Goal: Information Seeking & Learning: Learn about a topic

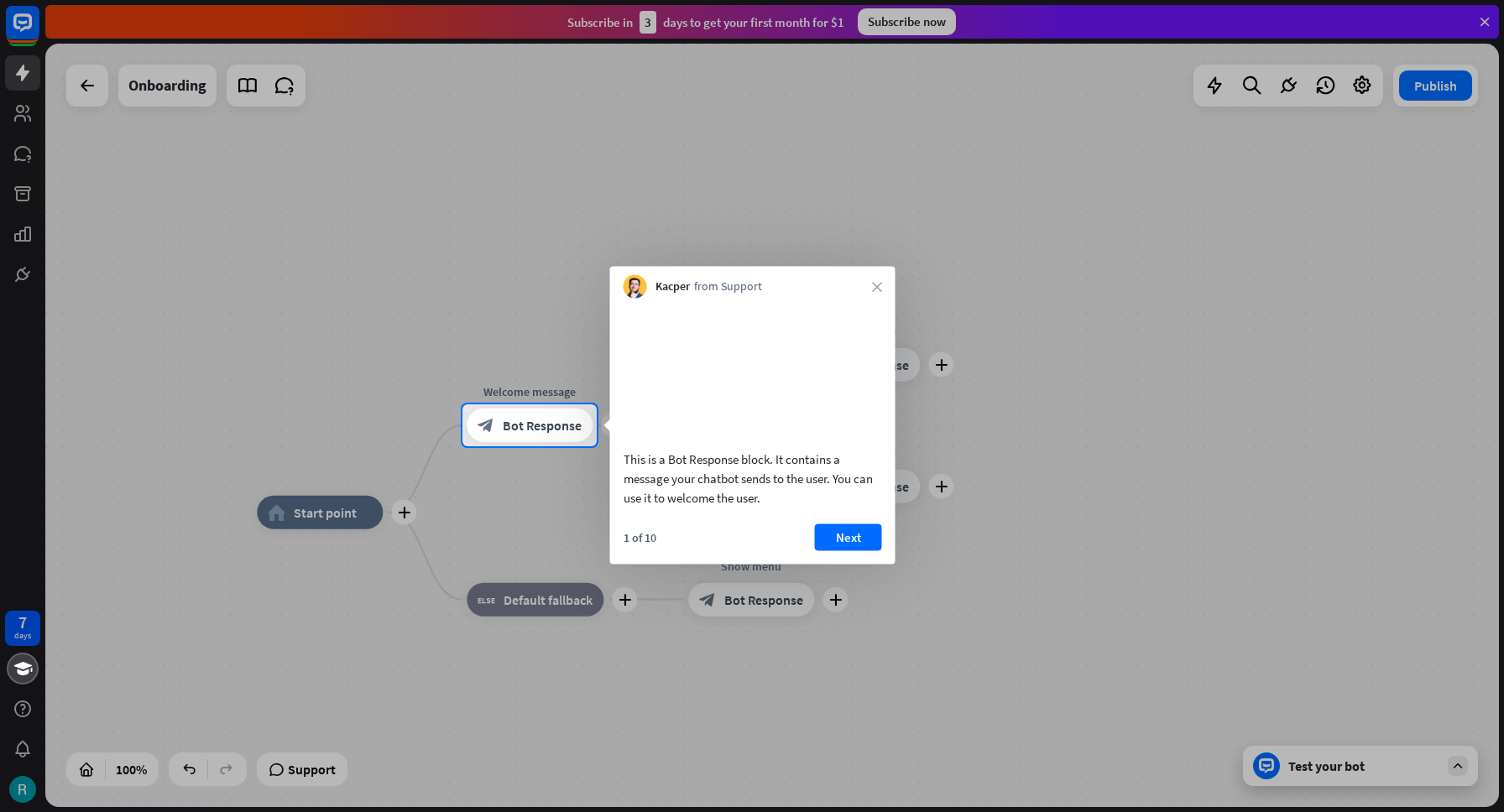
click at [19, 789] on div at bounding box center [752, 629] width 1504 height 366
click at [18, 793] on div at bounding box center [752, 629] width 1504 height 366
click at [11, 537] on div at bounding box center [752, 629] width 1504 height 366
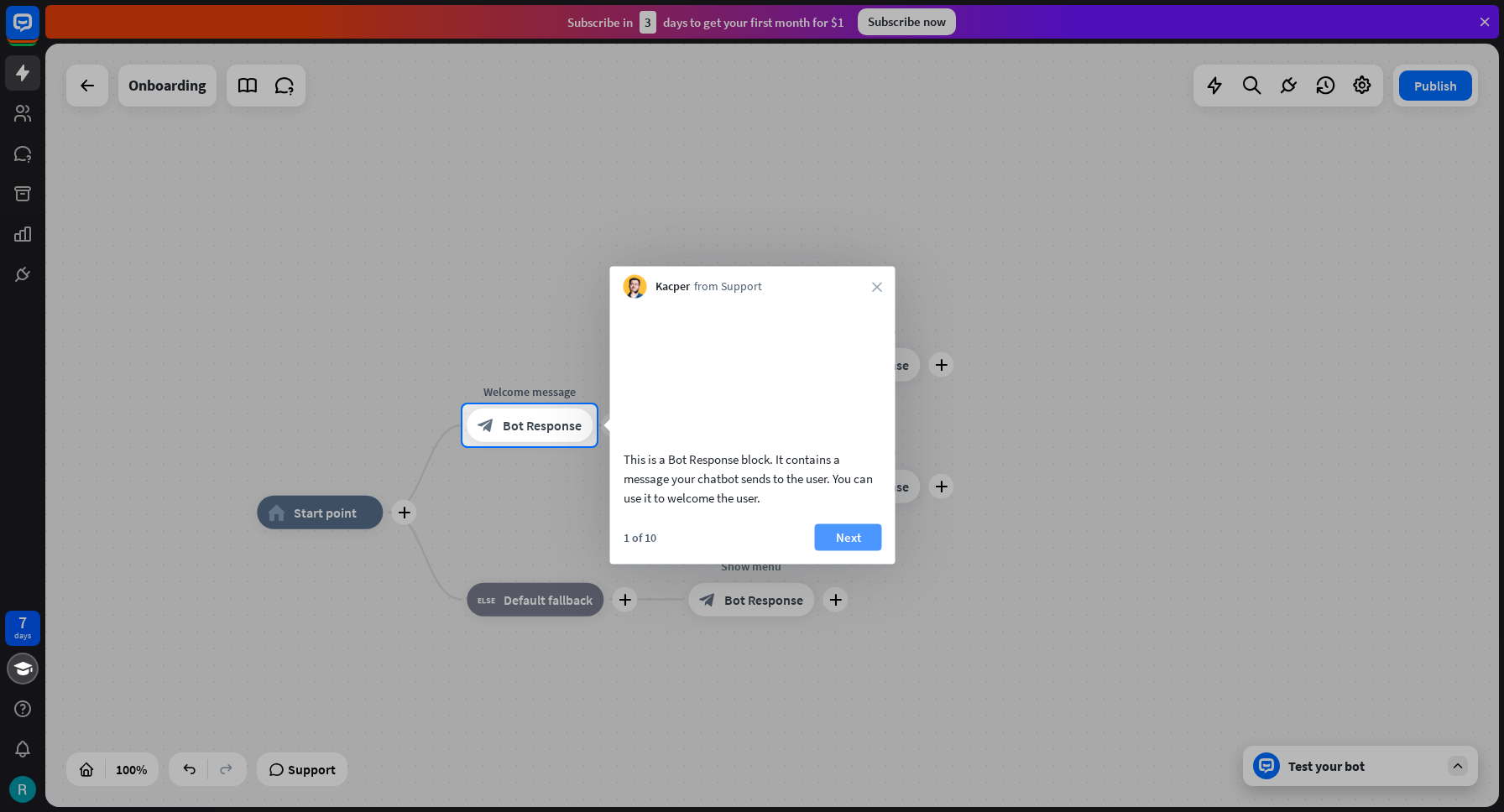
click at [831, 551] on button "Next" at bounding box center [848, 537] width 67 height 27
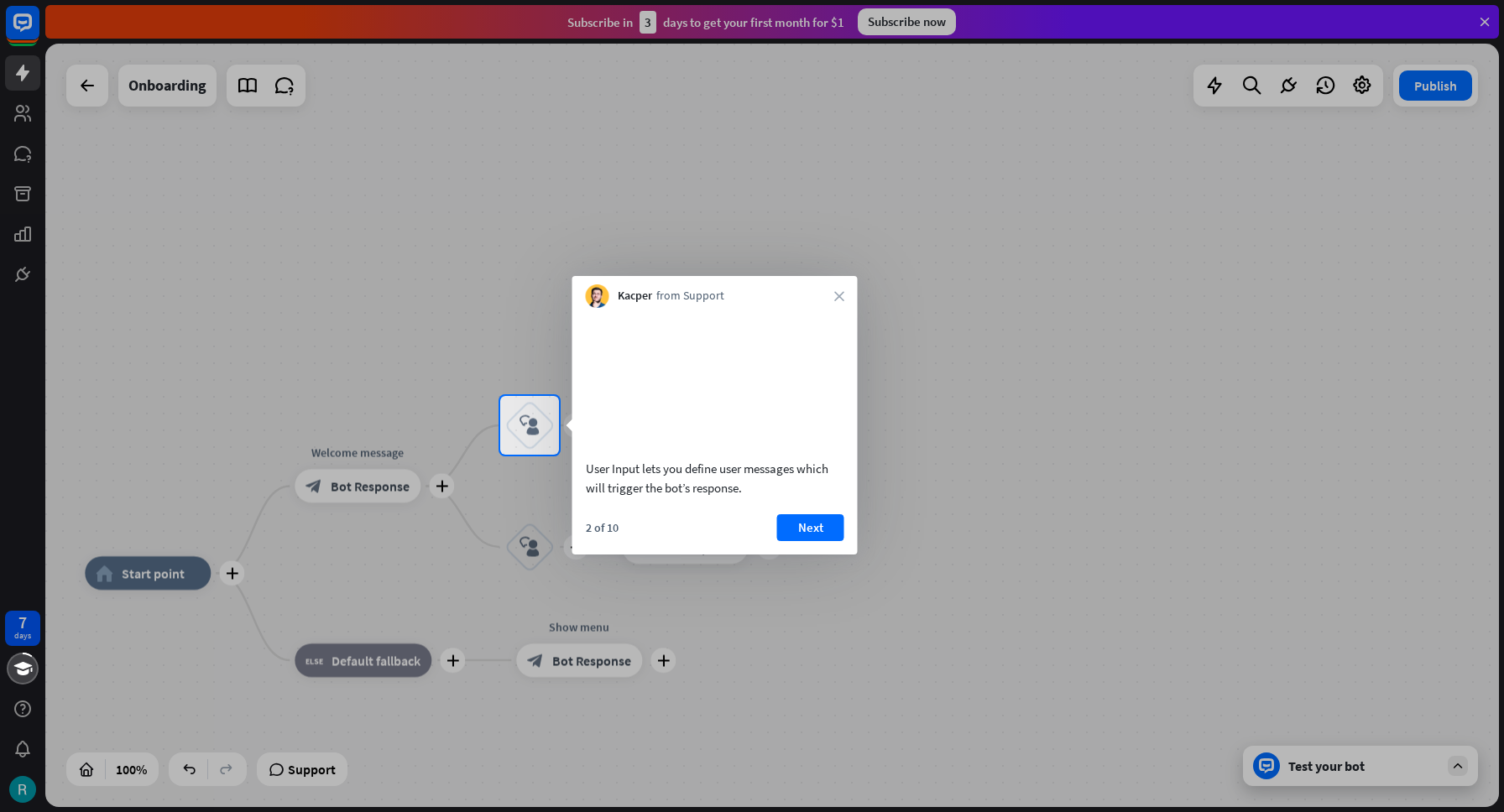
click at [831, 541] on button "Next" at bounding box center [810, 527] width 67 height 27
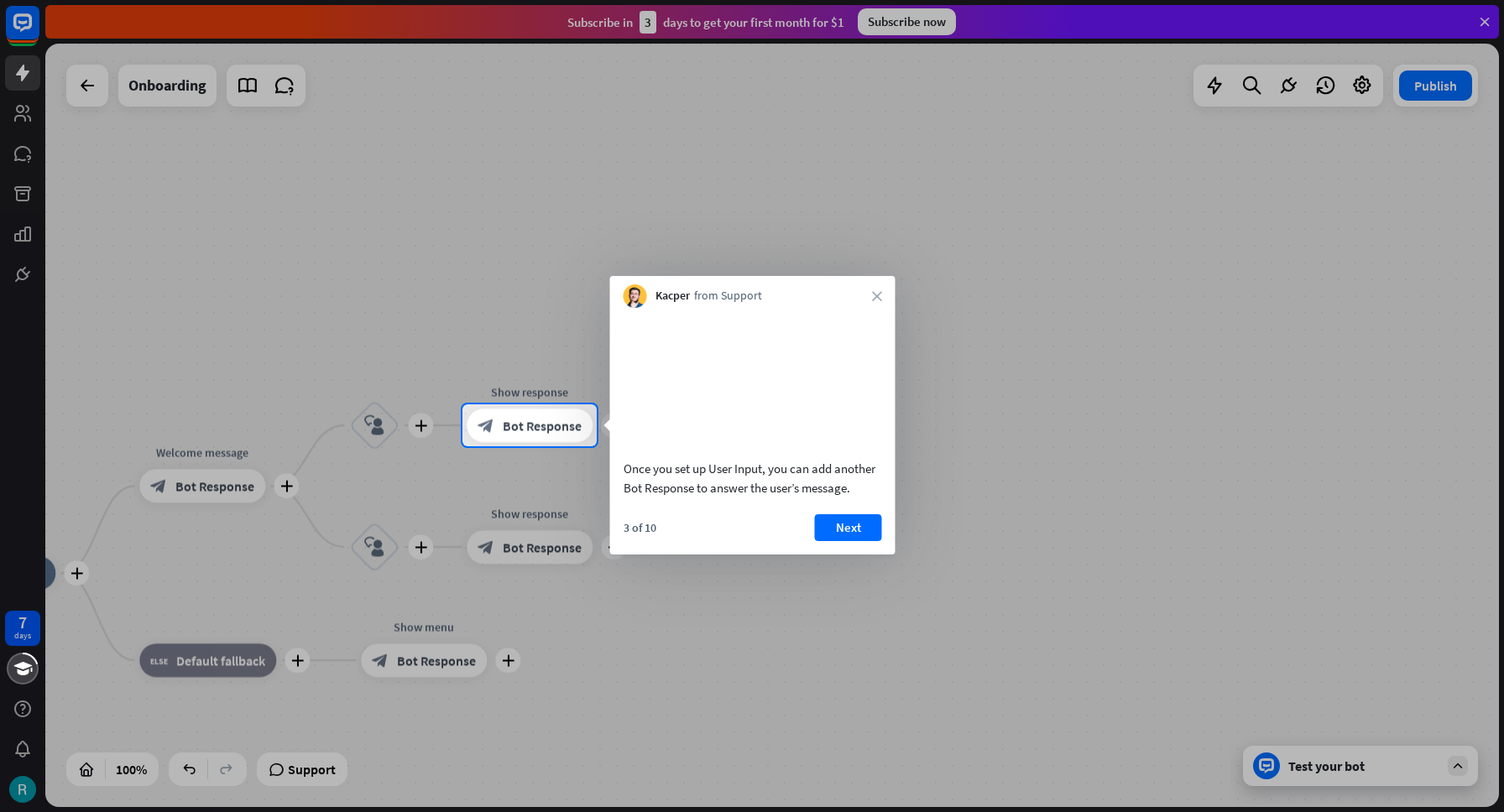
click at [831, 541] on button "Next" at bounding box center [848, 527] width 67 height 27
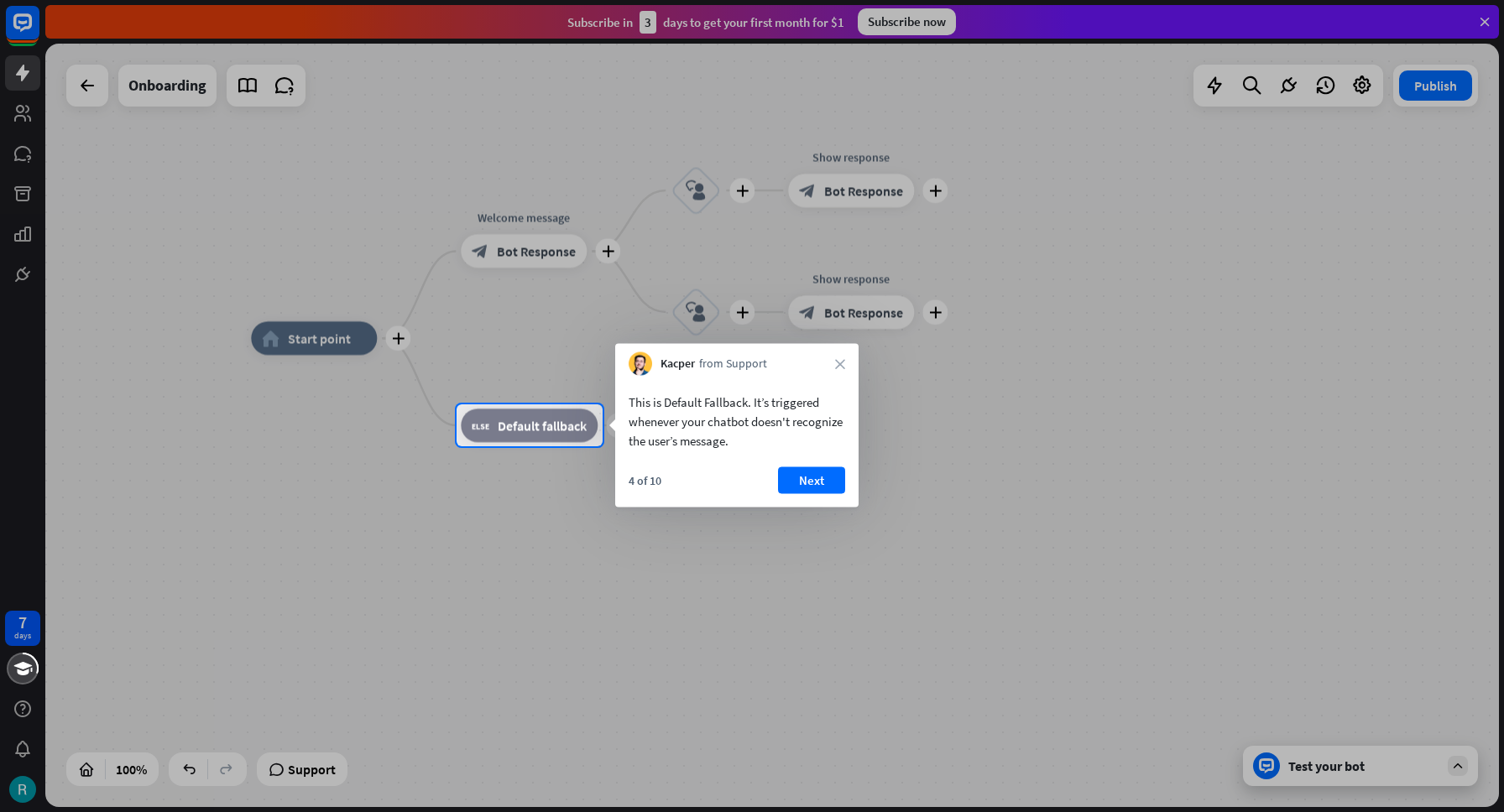
click at [831, 551] on div at bounding box center [752, 629] width 1504 height 366
click at [814, 485] on button "Next" at bounding box center [811, 480] width 67 height 27
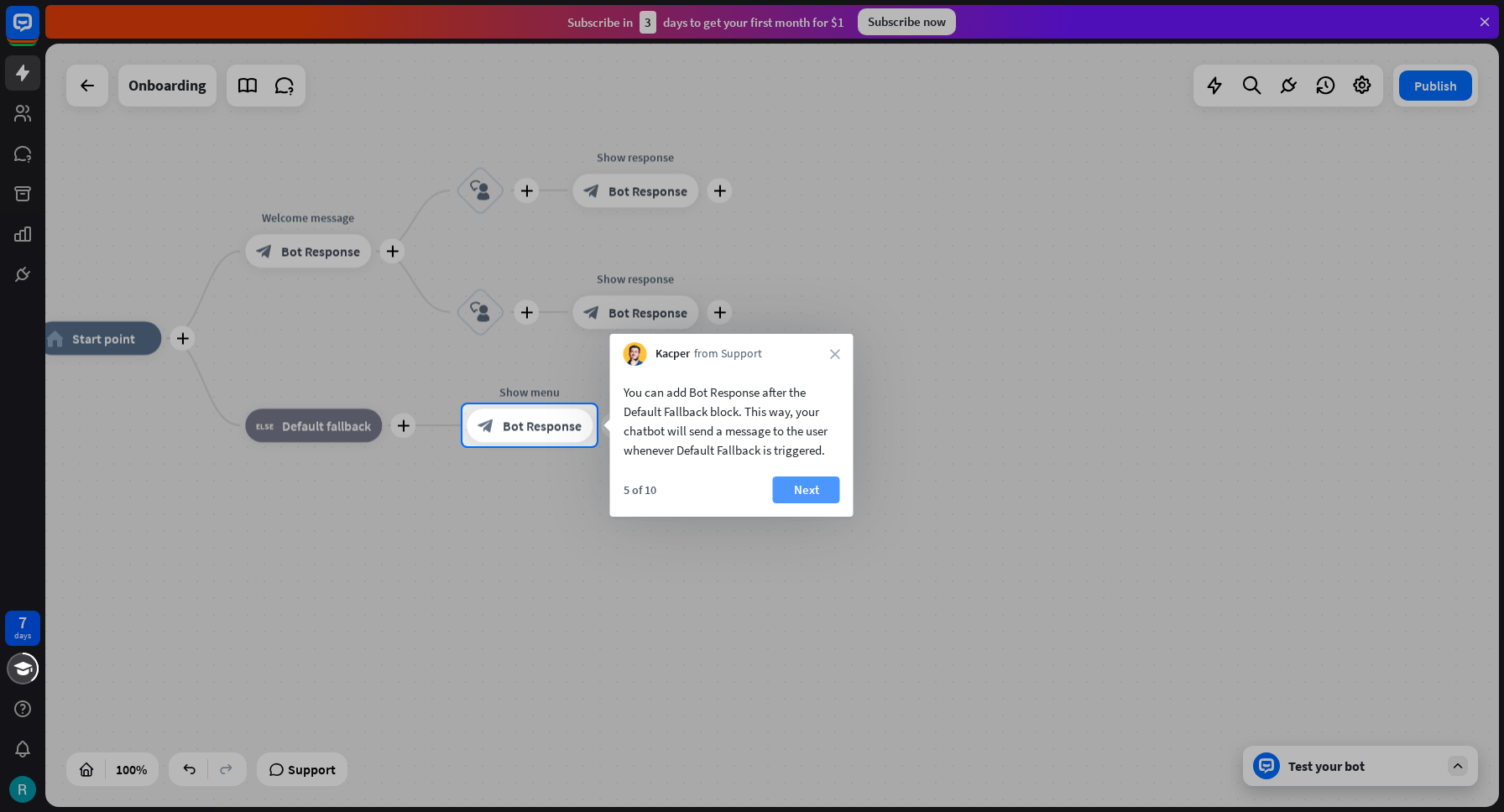
click at [815, 485] on button "Next" at bounding box center [806, 490] width 67 height 27
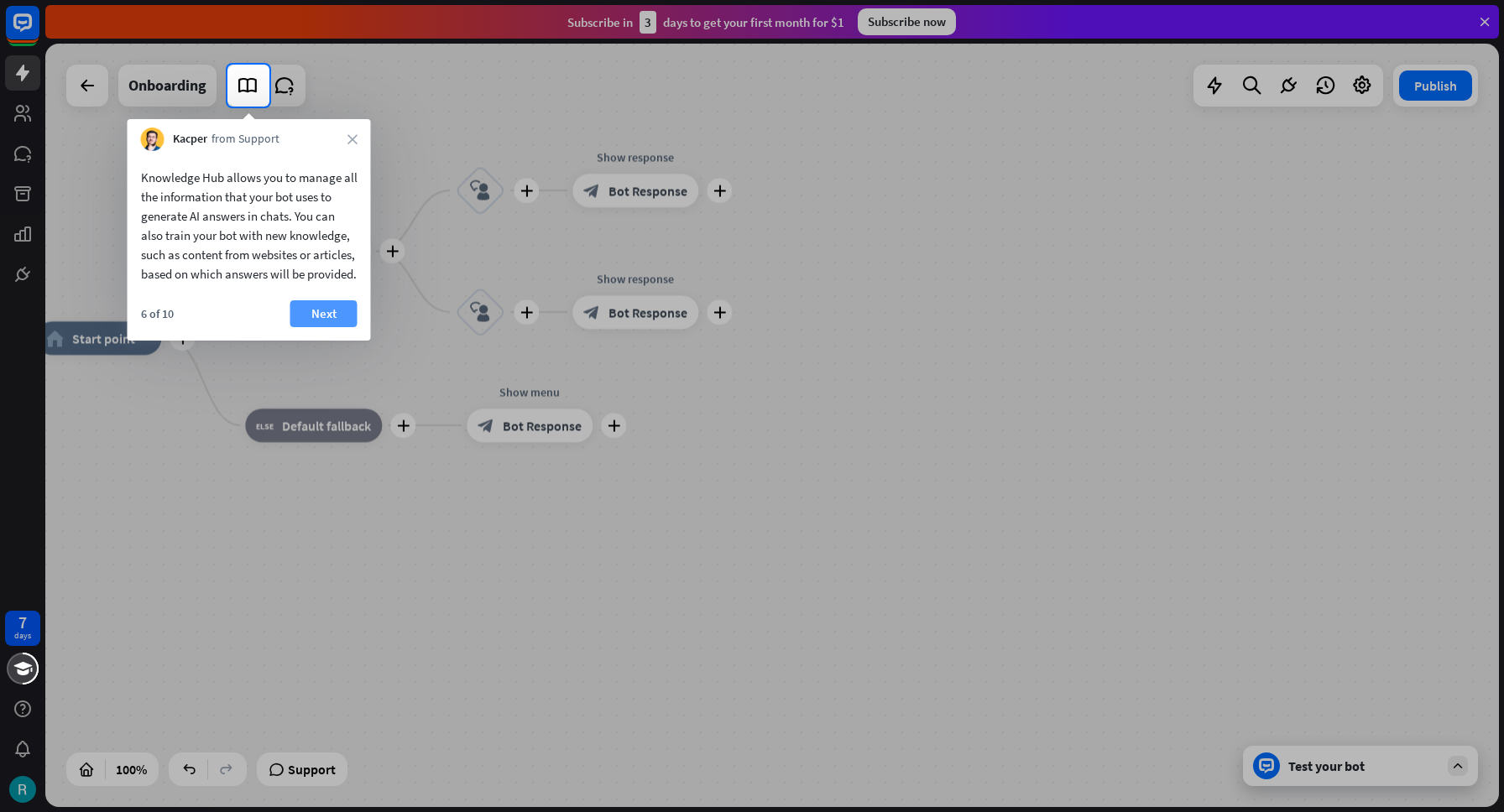
click at [328, 327] on button "Next" at bounding box center [323, 314] width 67 height 27
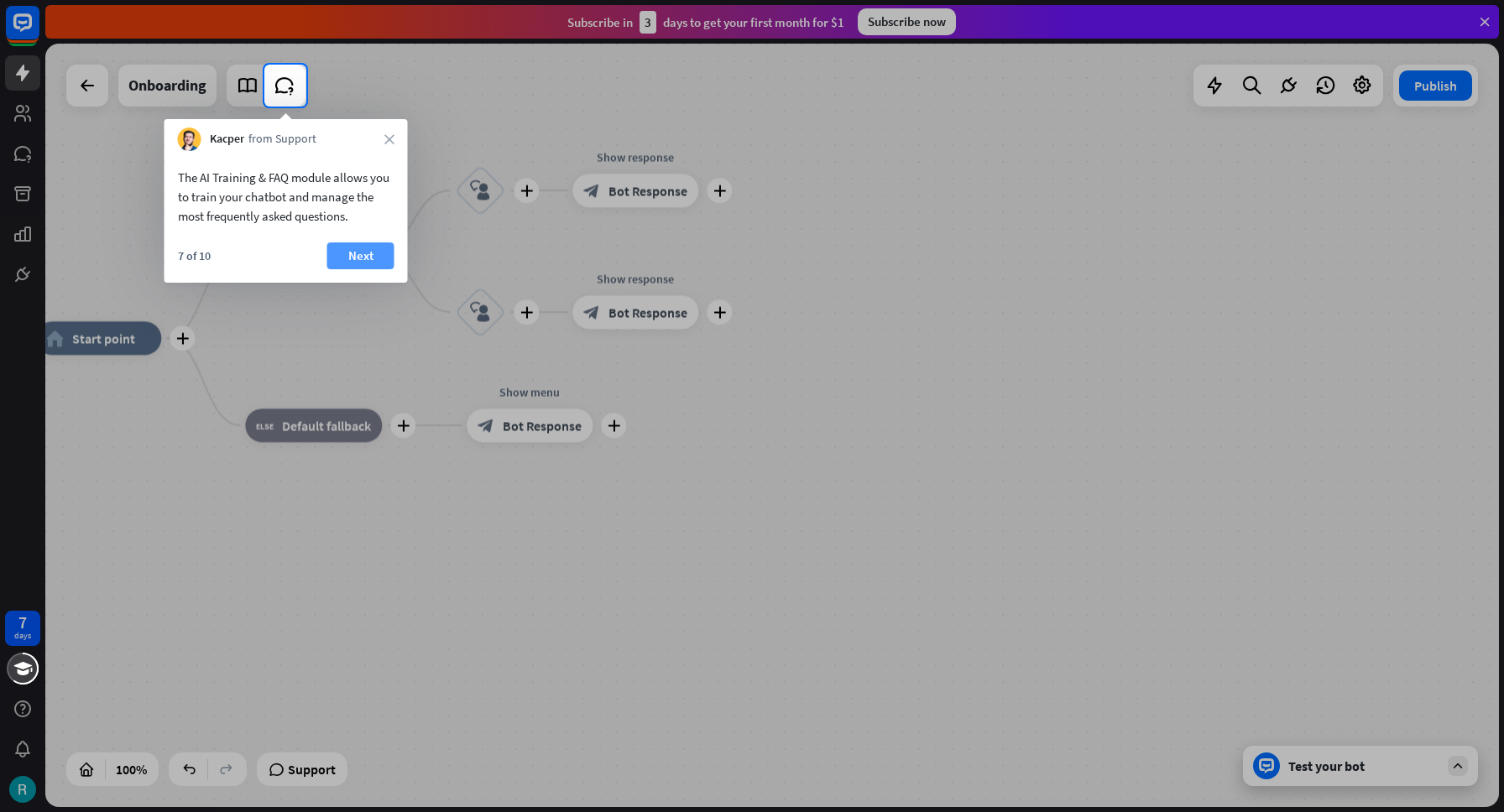
click at [351, 254] on button "Next" at bounding box center [361, 255] width 67 height 27
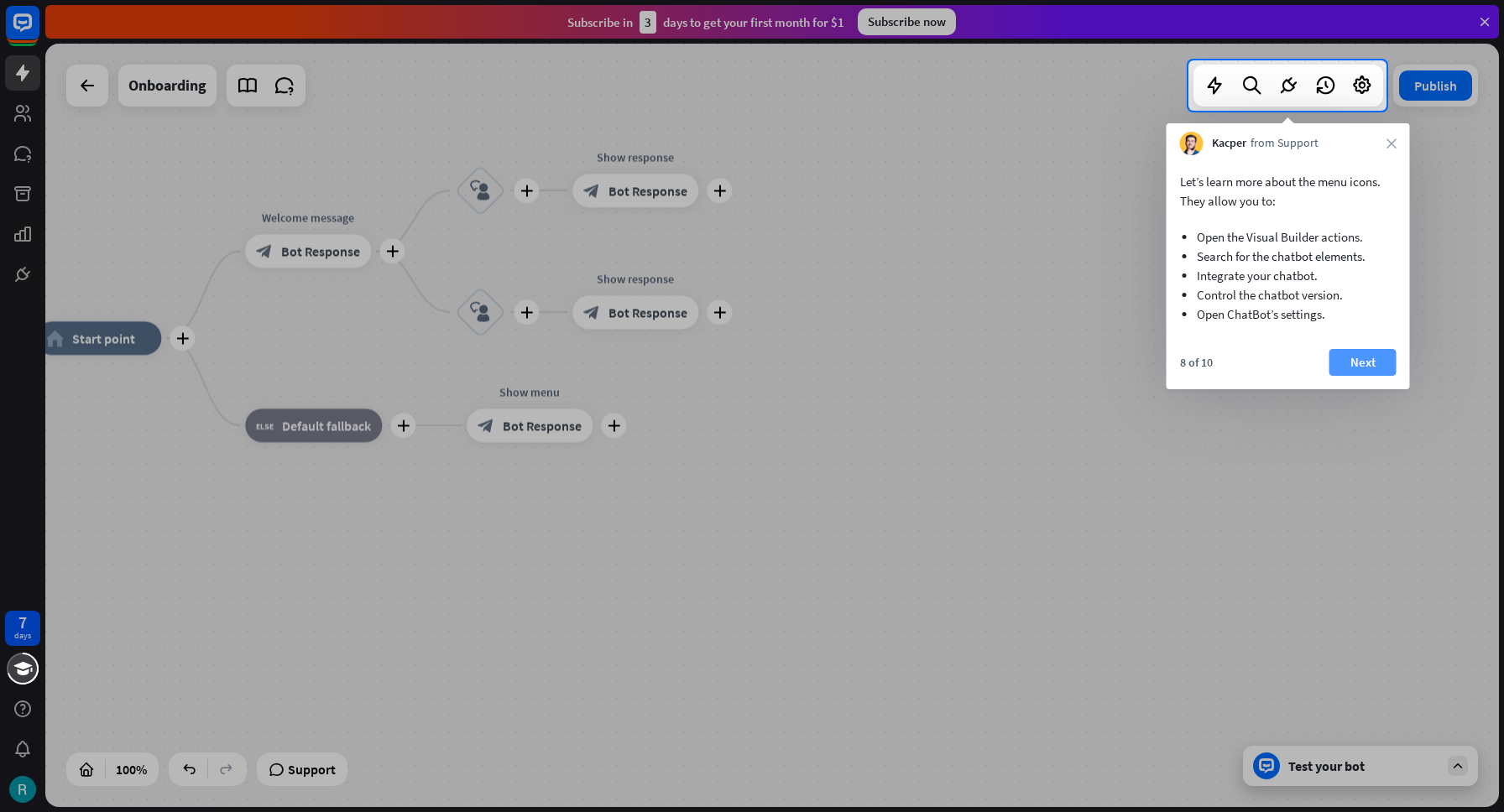
click at [1348, 359] on button "Next" at bounding box center [1362, 362] width 67 height 27
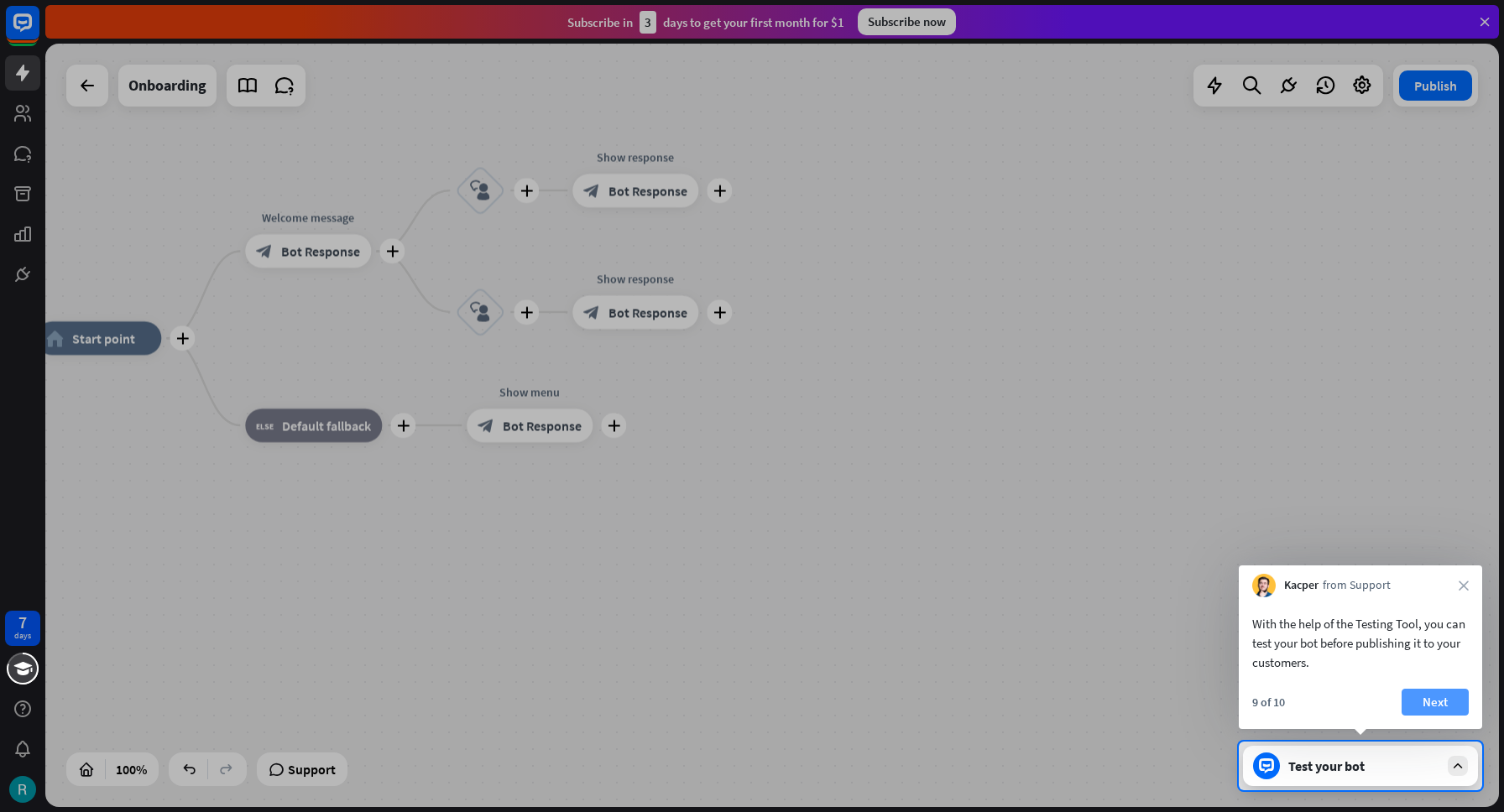
click at [1431, 697] on button "Next" at bounding box center [1434, 702] width 67 height 27
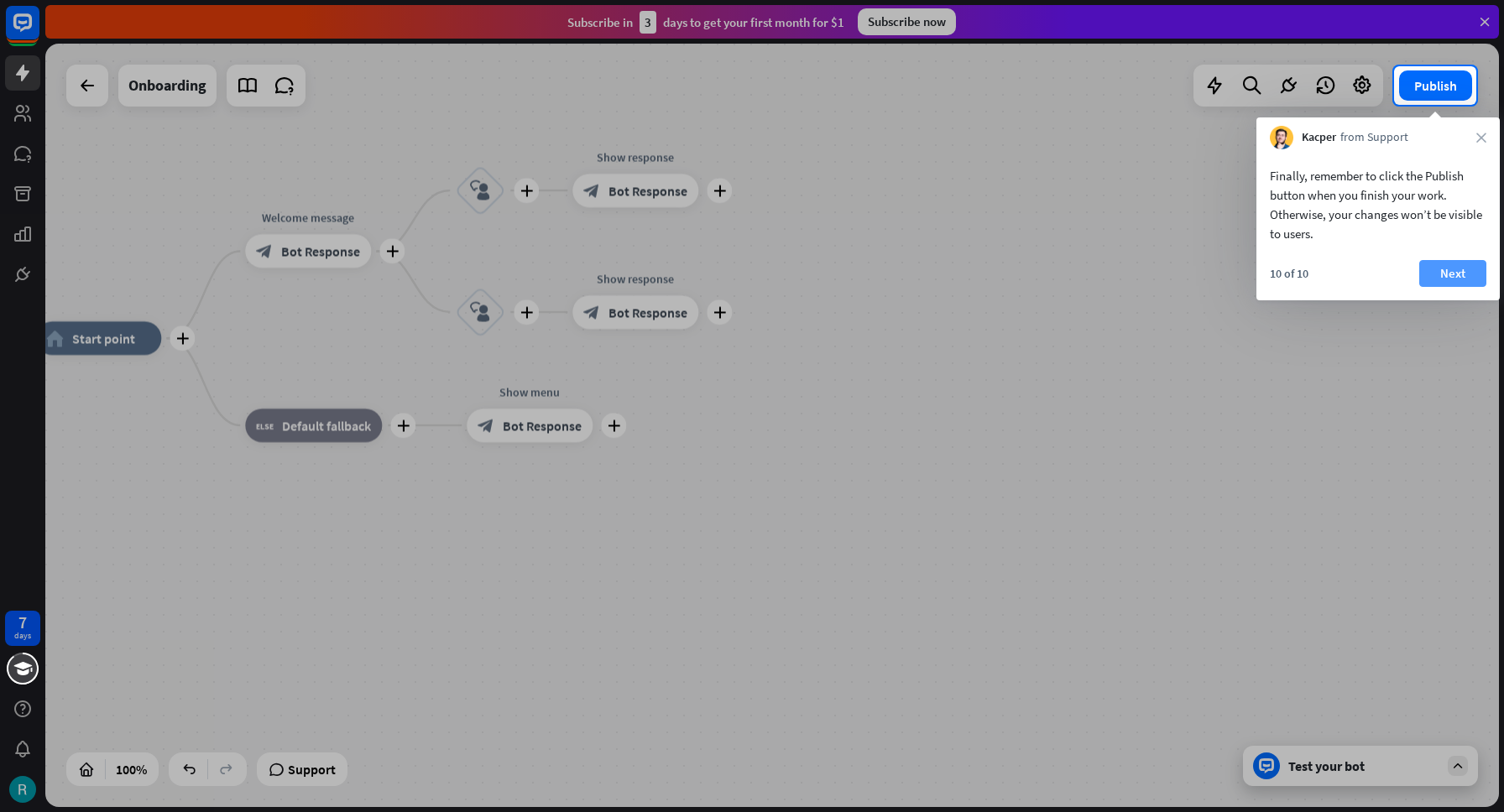
click at [1437, 269] on button "Next" at bounding box center [1452, 273] width 67 height 27
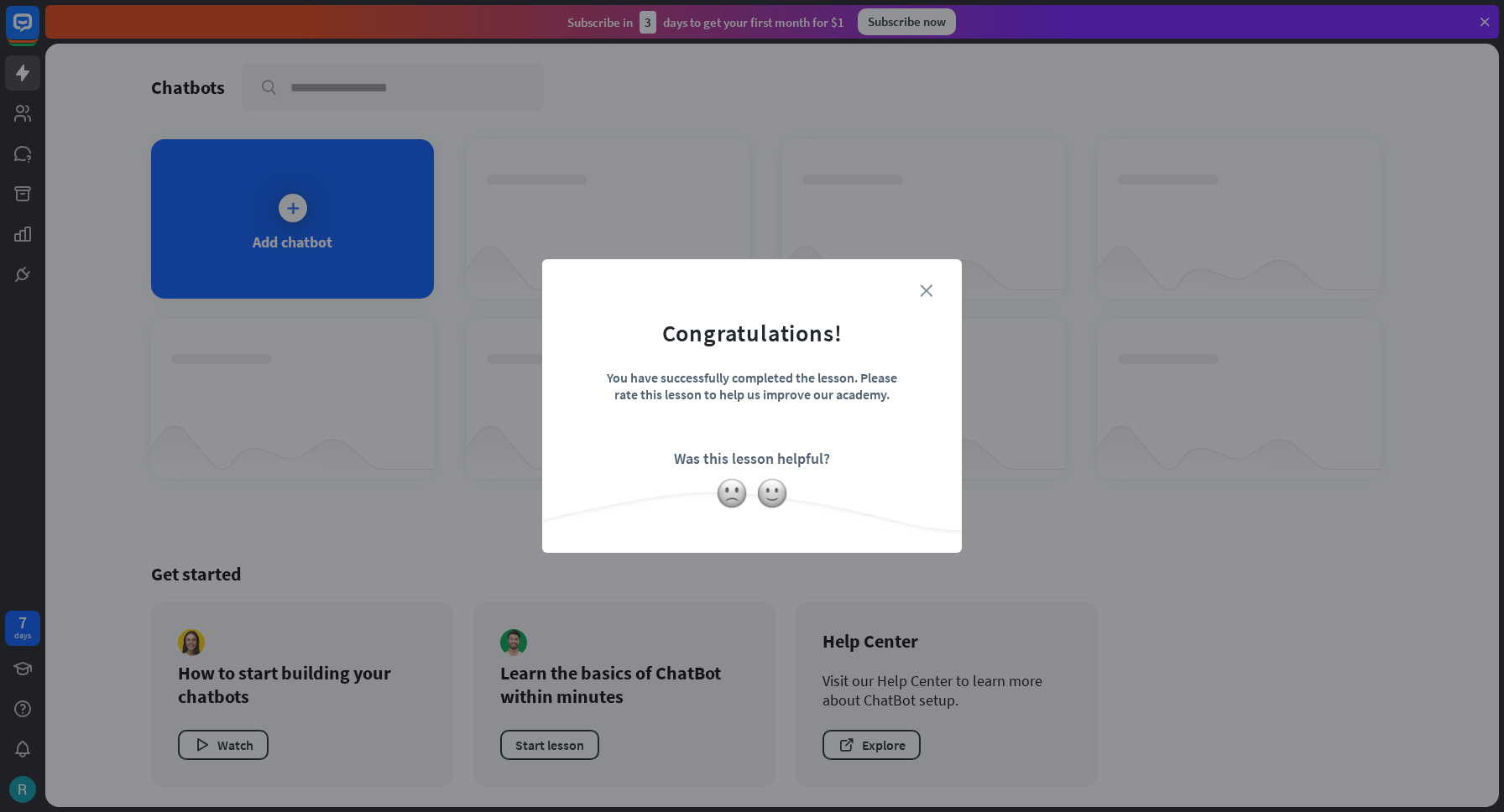
click at [924, 296] on icon "close" at bounding box center [926, 290] width 12 height 12
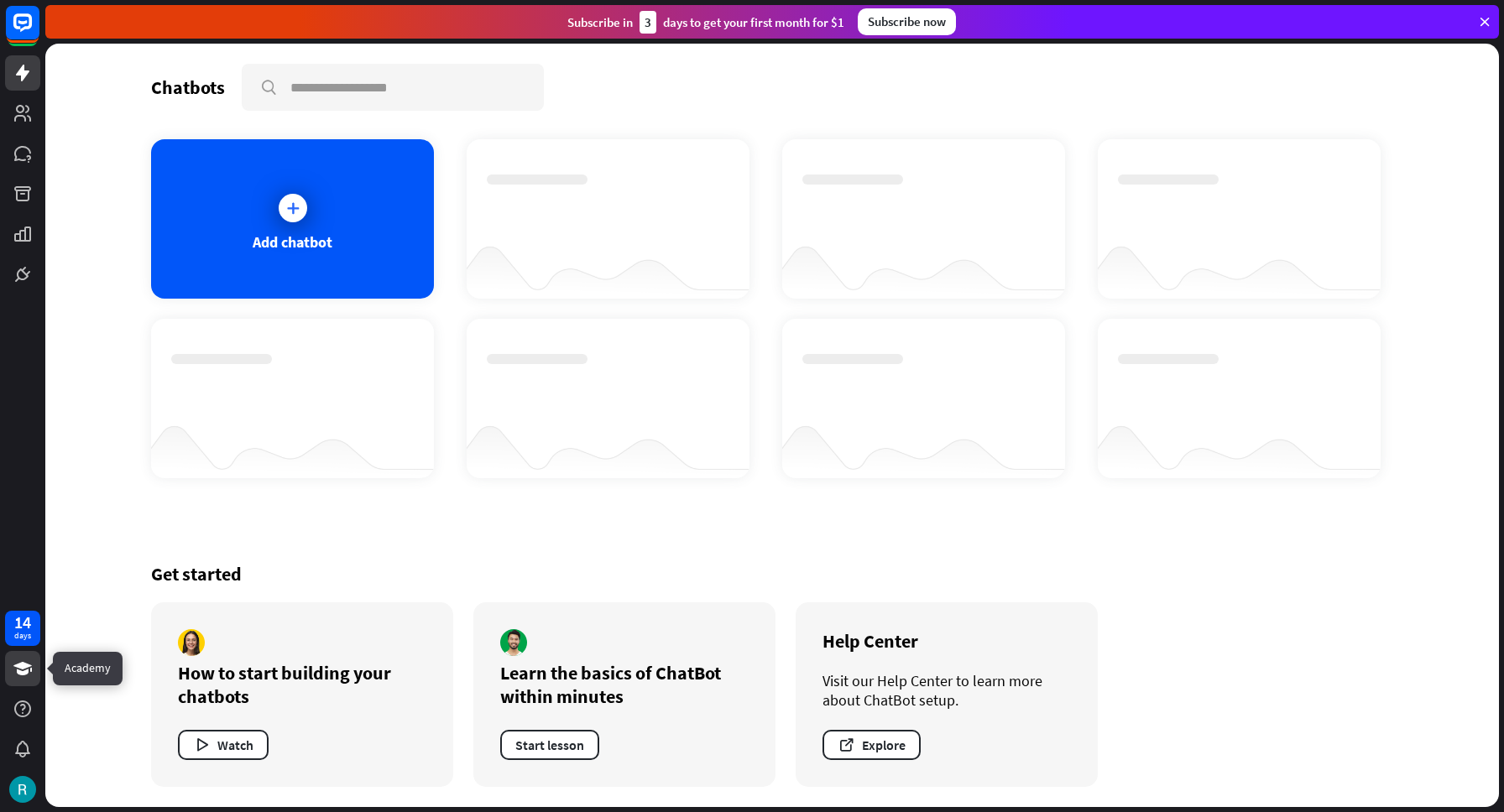
click at [23, 667] on icon at bounding box center [22, 668] width 18 height 13
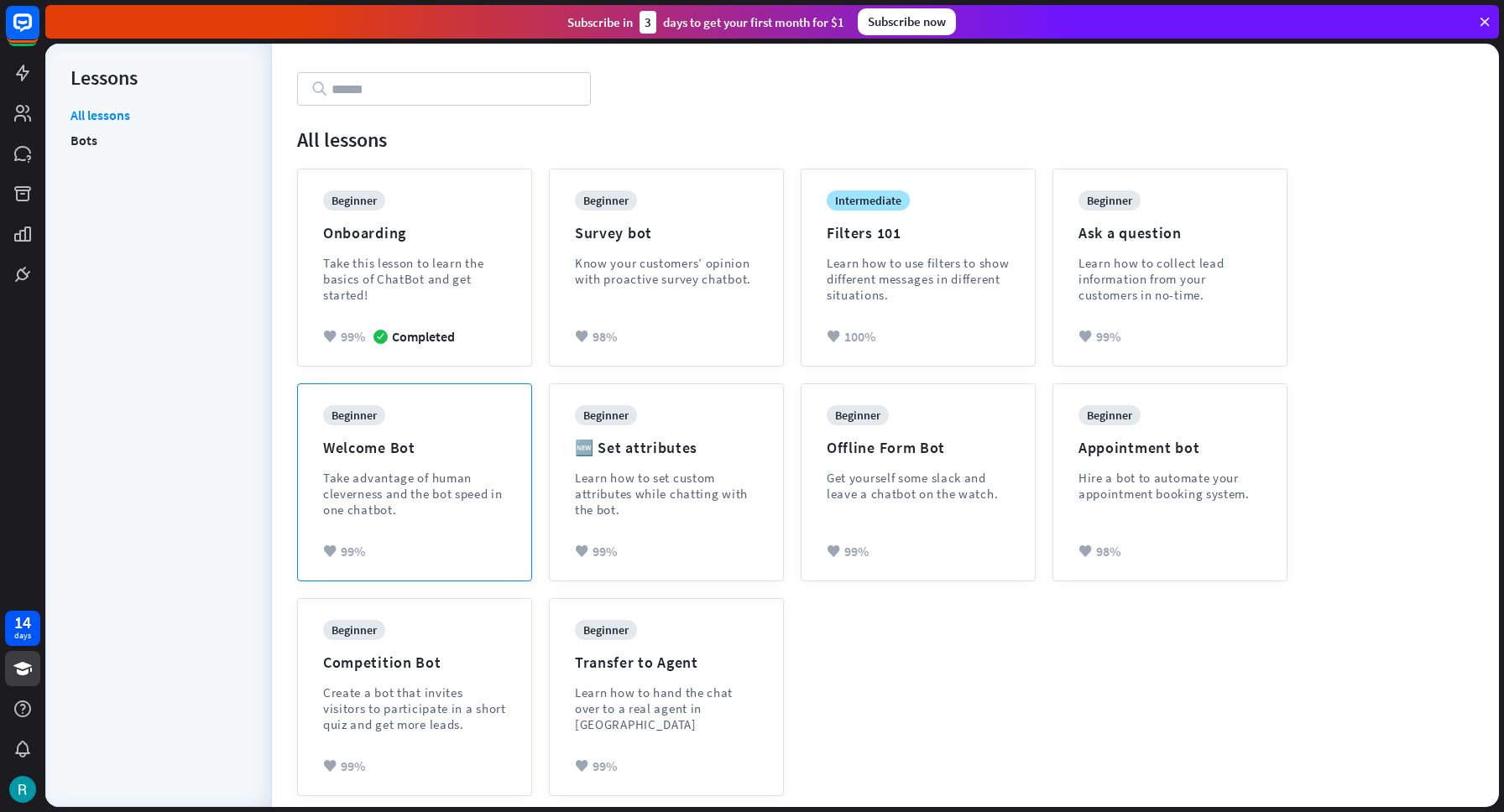
scroll to position [101, 0]
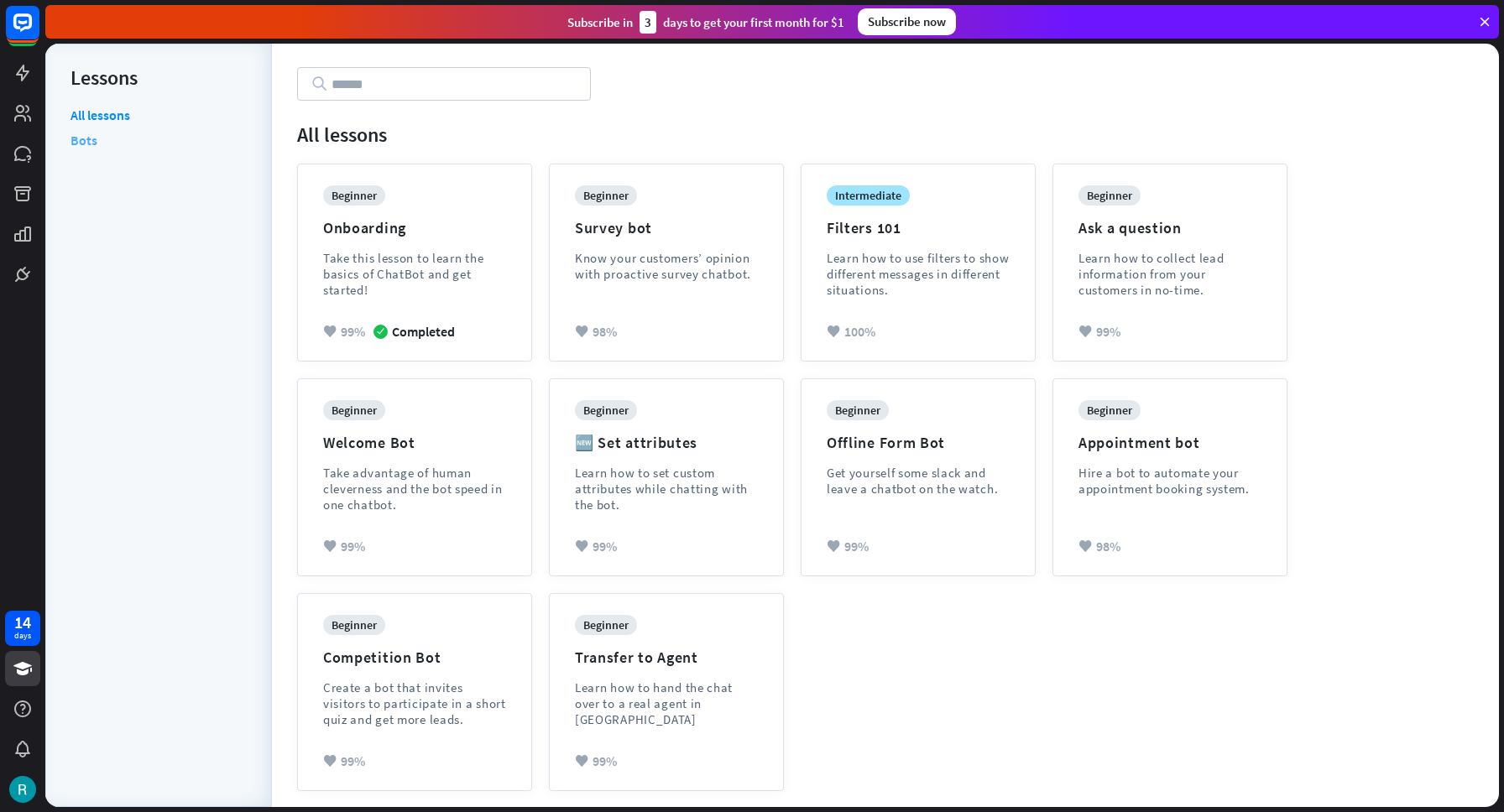
click at [89, 138] on link "Bots" at bounding box center [83, 140] width 27 height 25
click at [25, 109] on icon at bounding box center [22, 113] width 17 height 17
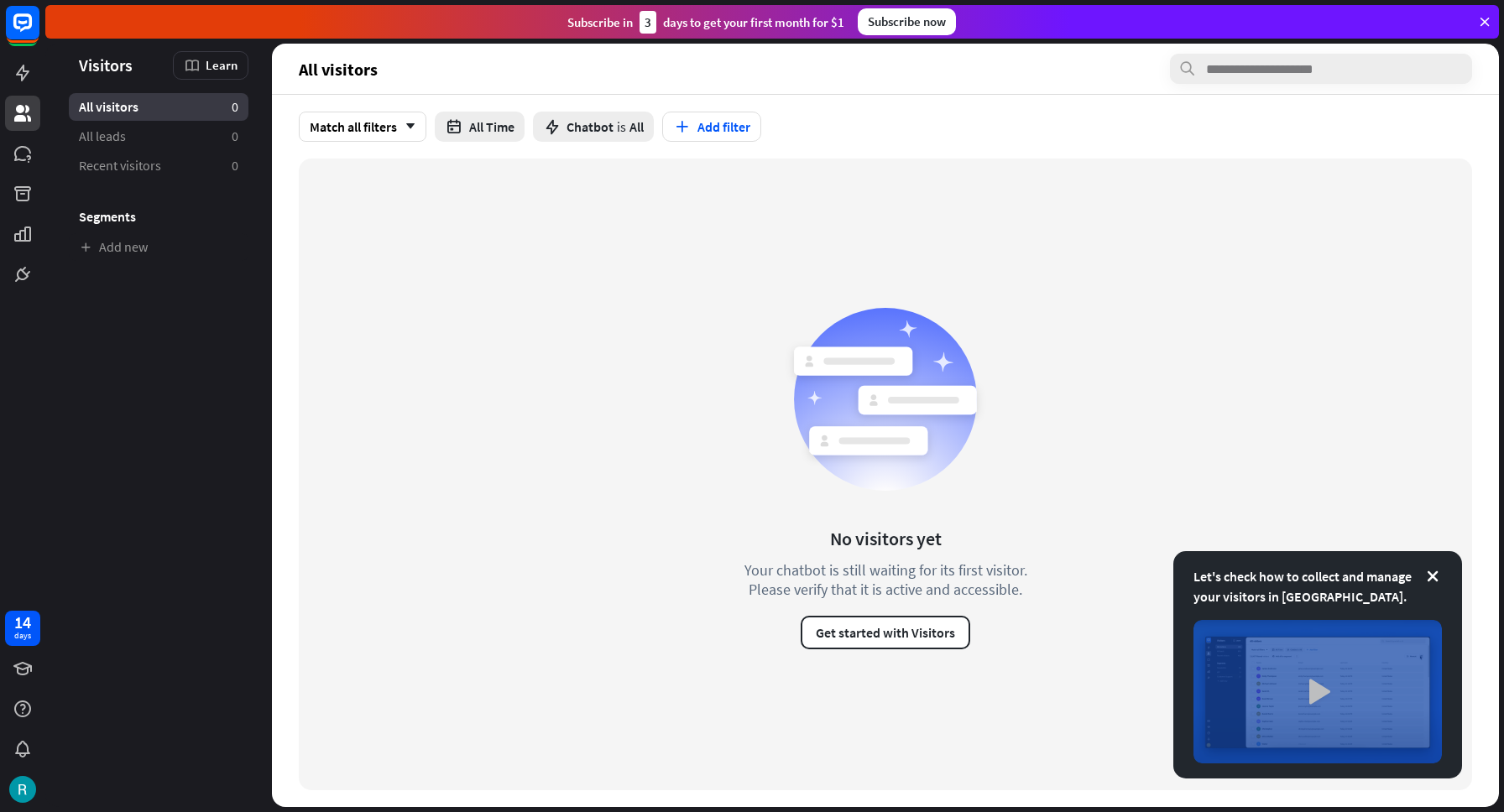
click at [1314, 690] on img at bounding box center [1317, 691] width 248 height 143
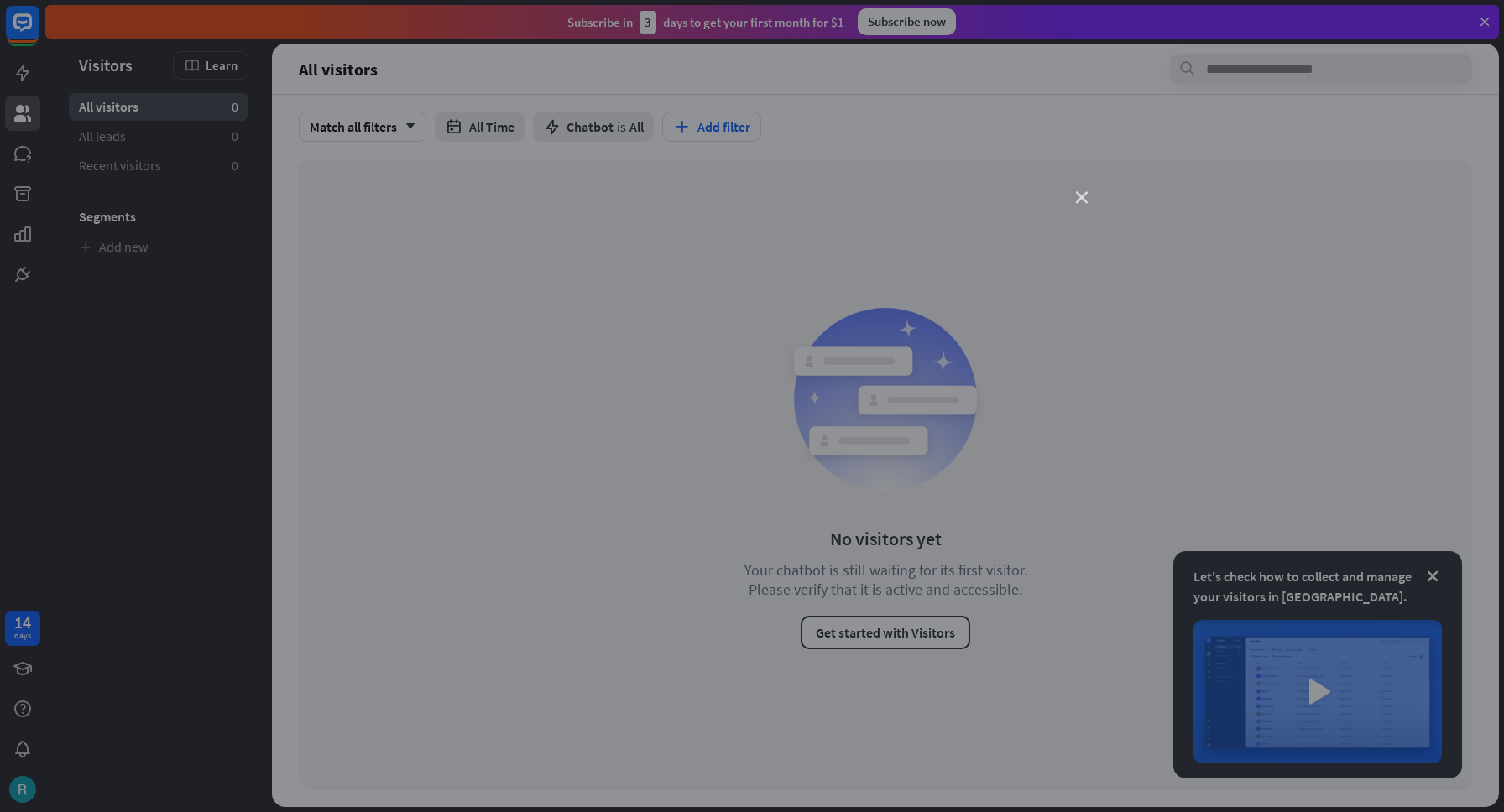
click at [1081, 197] on icon "close" at bounding box center [1082, 198] width 12 height 12
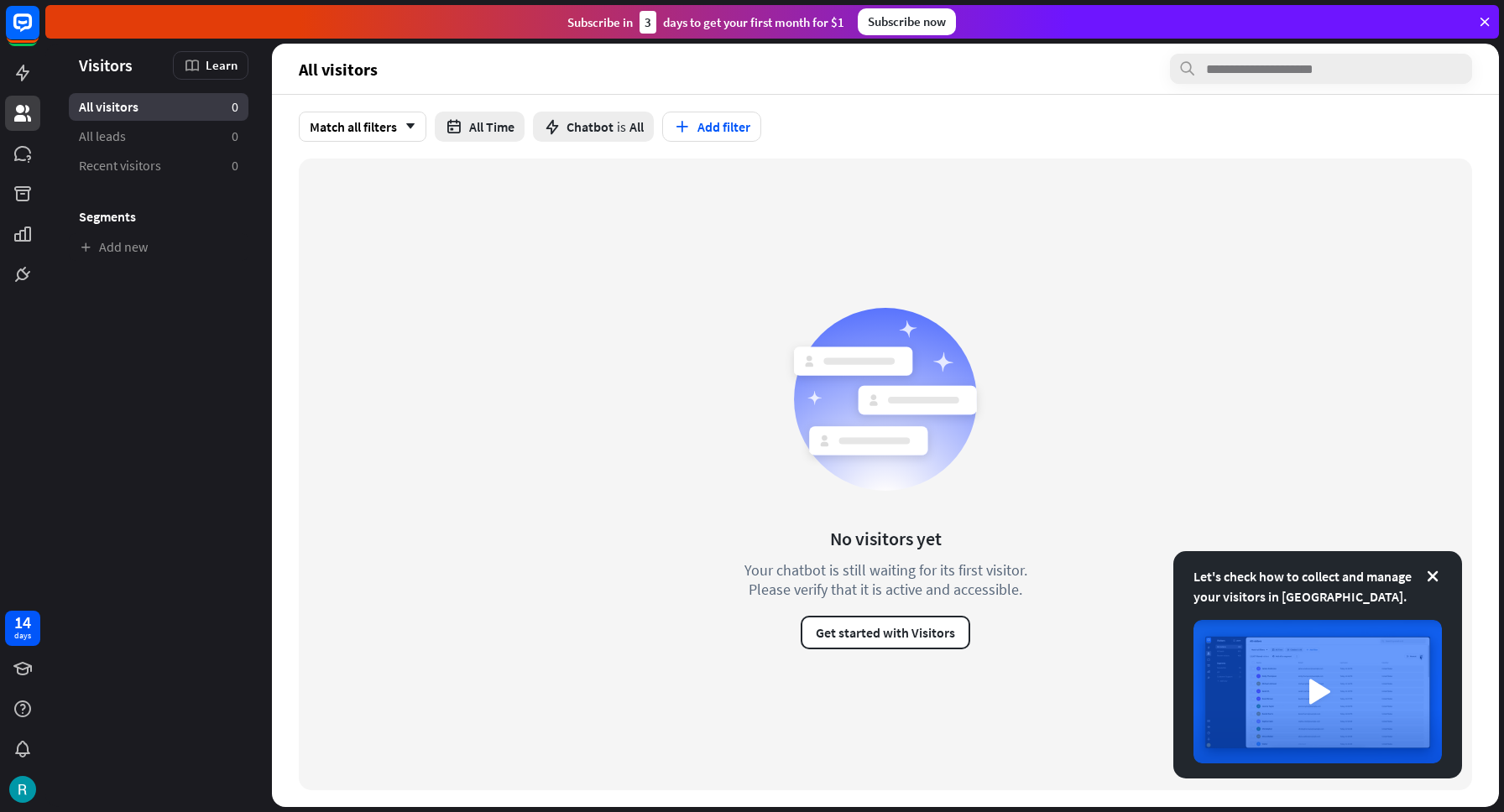
click at [136, 220] on h3 "Segments" at bounding box center [158, 216] width 180 height 17
click at [35, 156] on link at bounding box center [23, 153] width 36 height 36
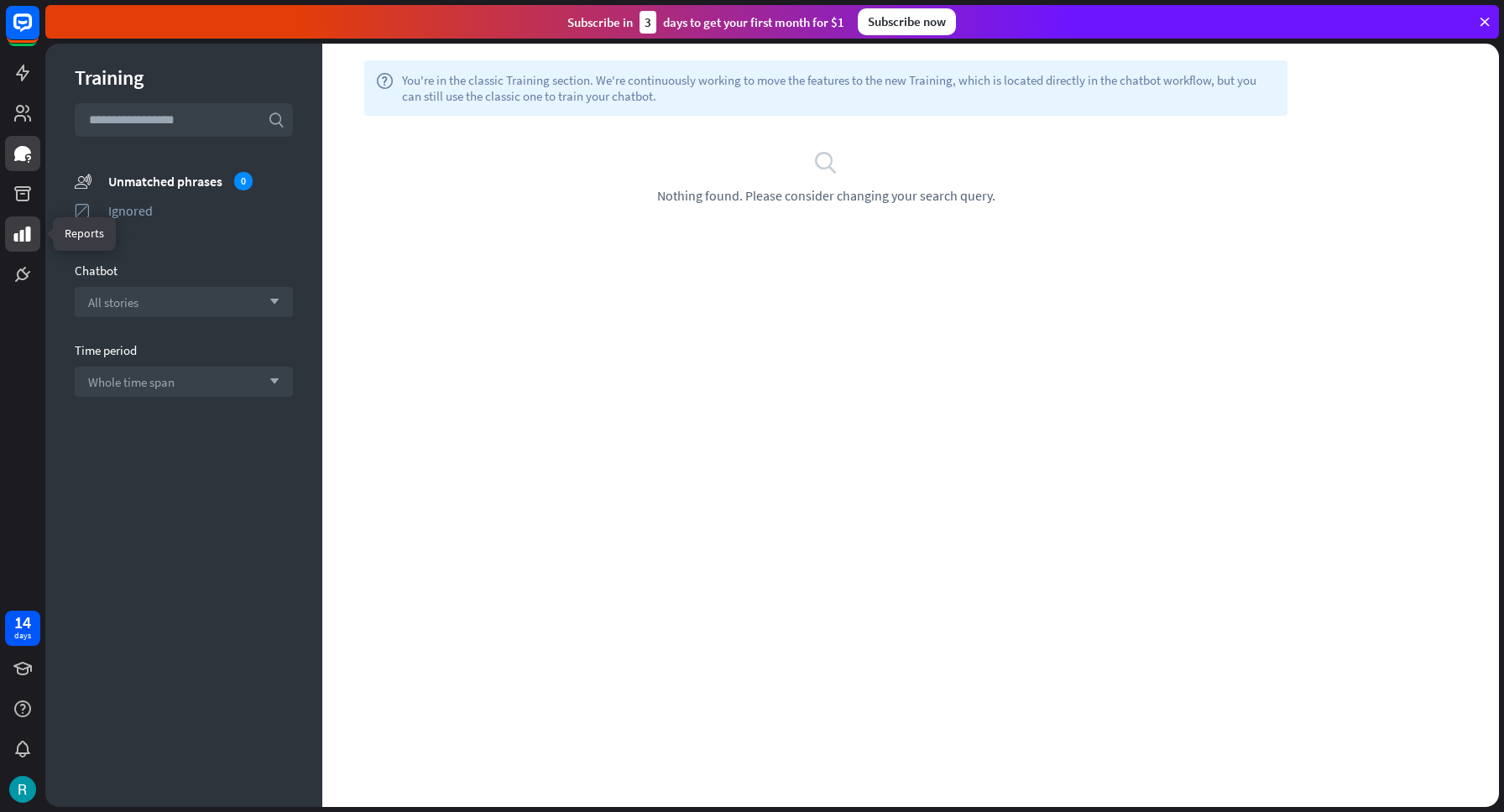
click at [24, 244] on link at bounding box center [23, 234] width 36 height 36
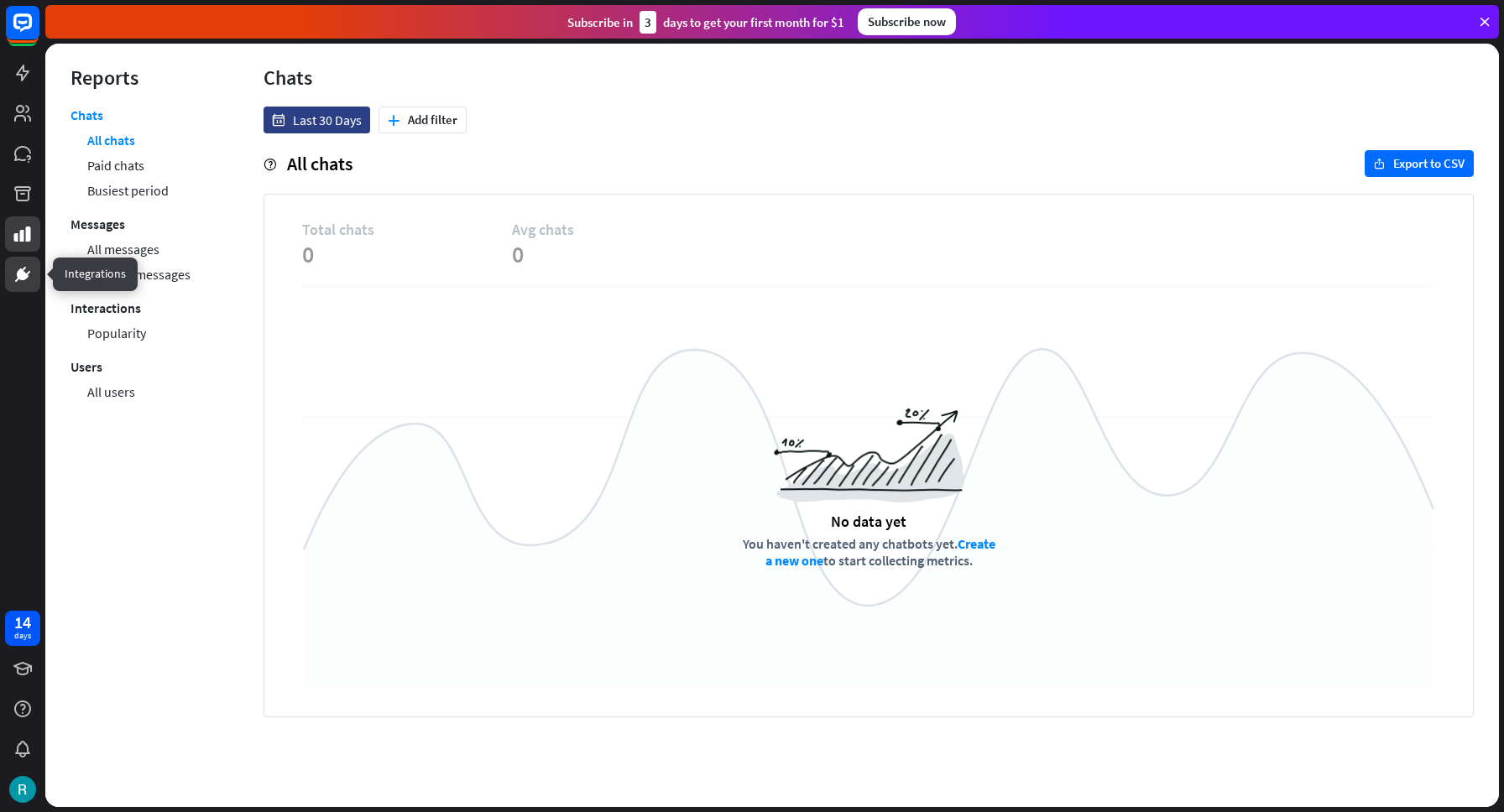
click at [11, 283] on link at bounding box center [23, 274] width 36 height 36
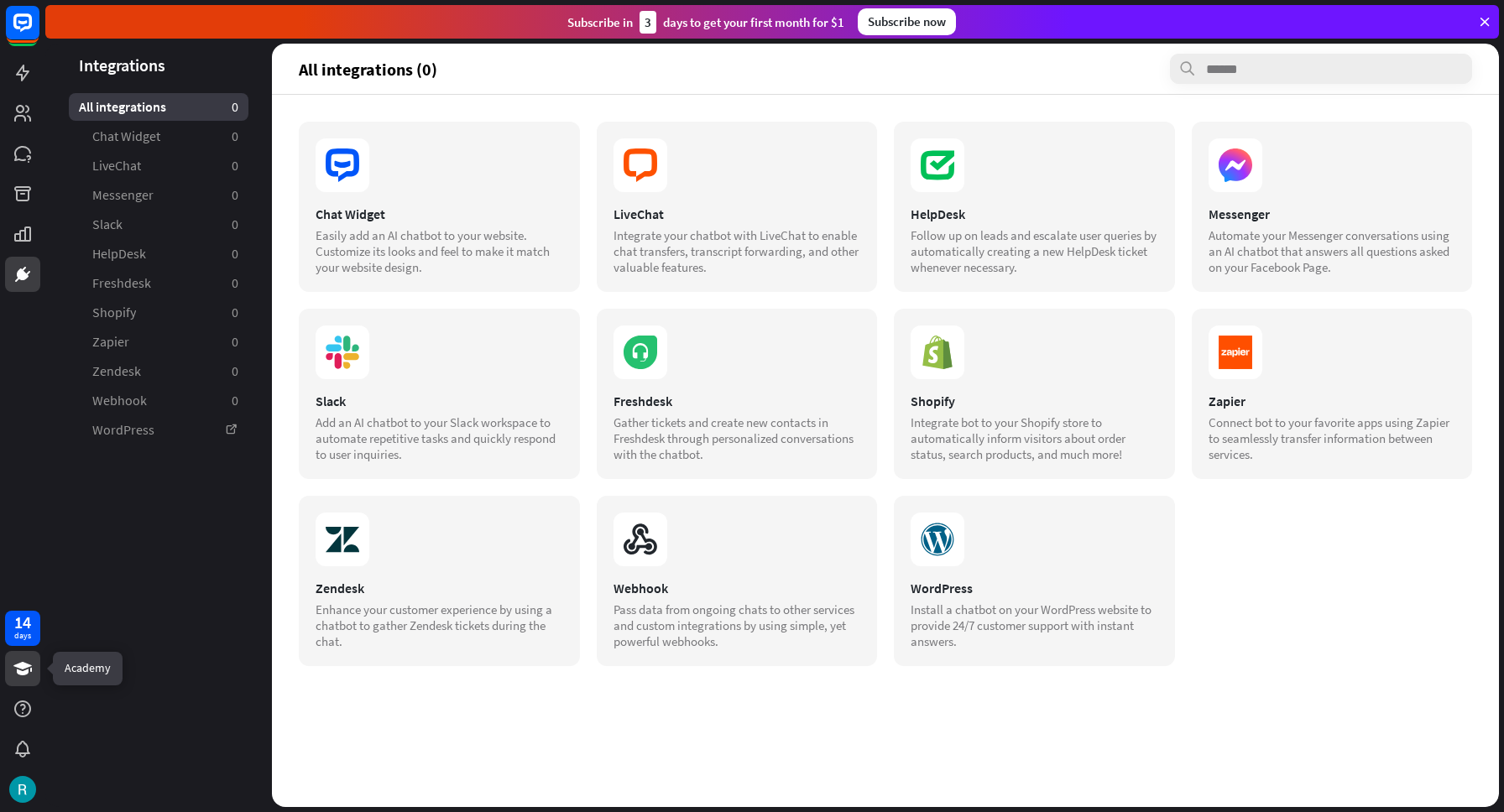
click at [34, 662] on link at bounding box center [23, 669] width 36 height 36
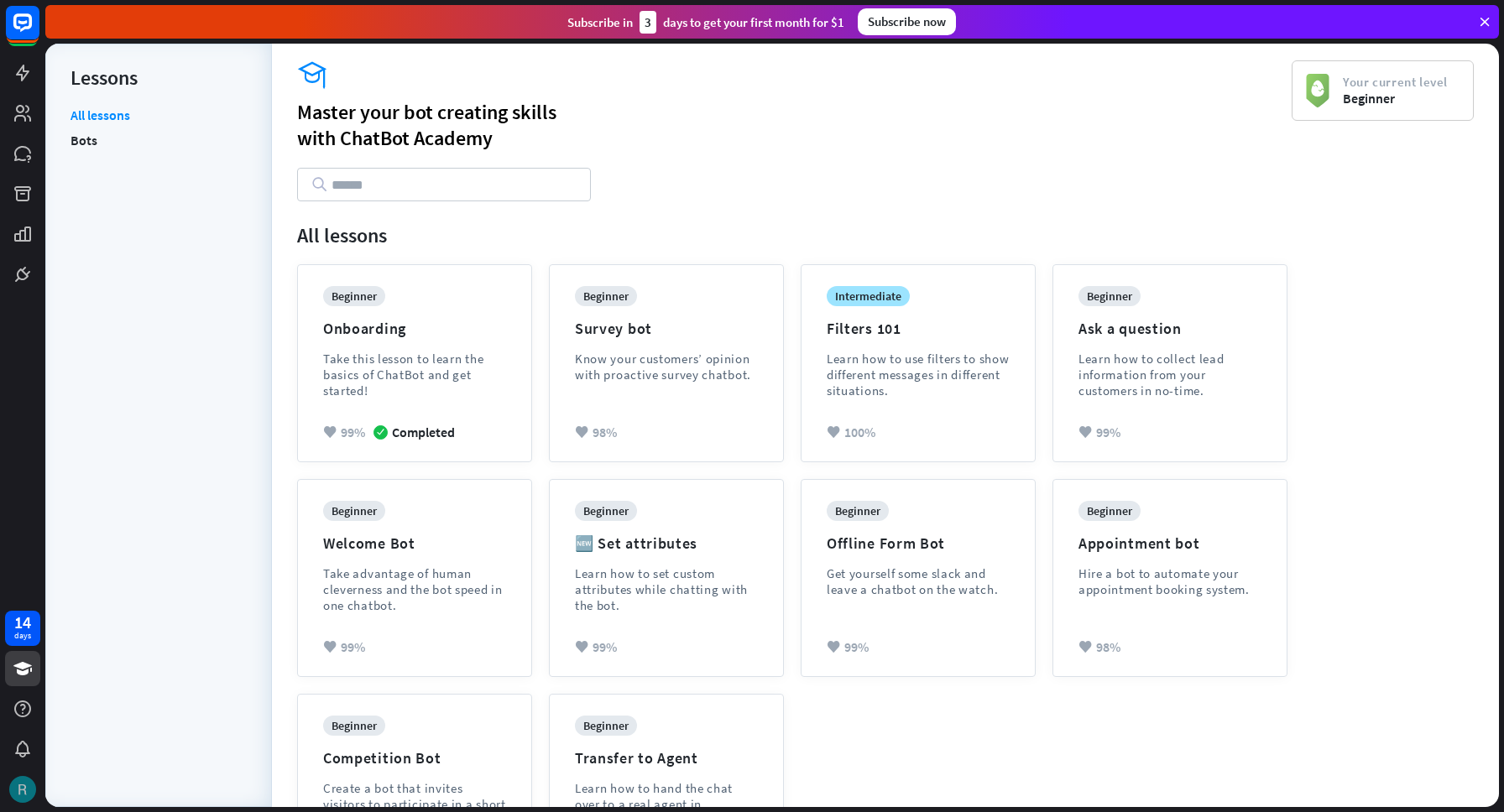
click at [15, 795] on img at bounding box center [23, 789] width 27 height 27
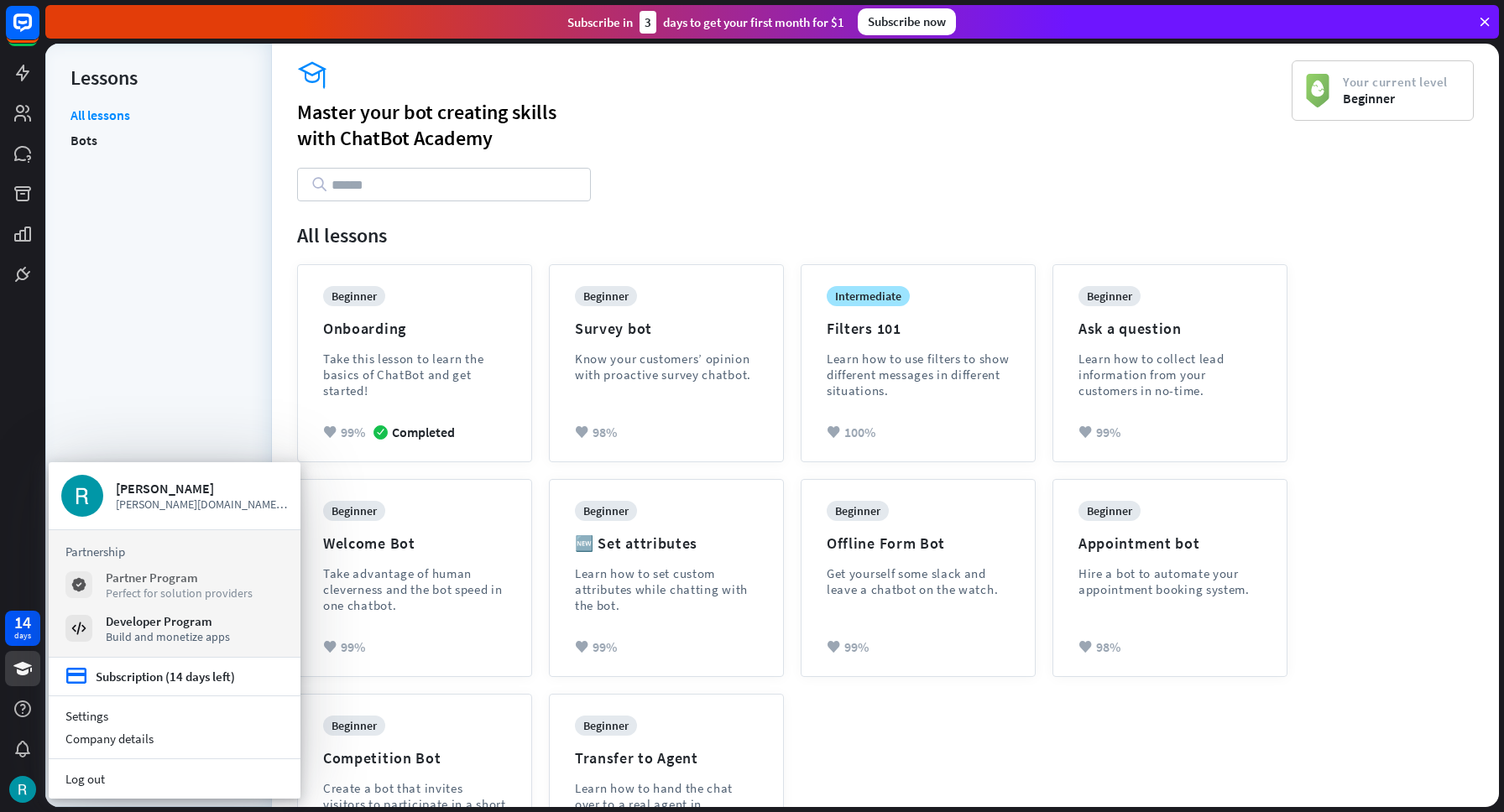
click at [202, 578] on div "Partner Program" at bounding box center [179, 578] width 147 height 16
